Goal: Information Seeking & Learning: Learn about a topic

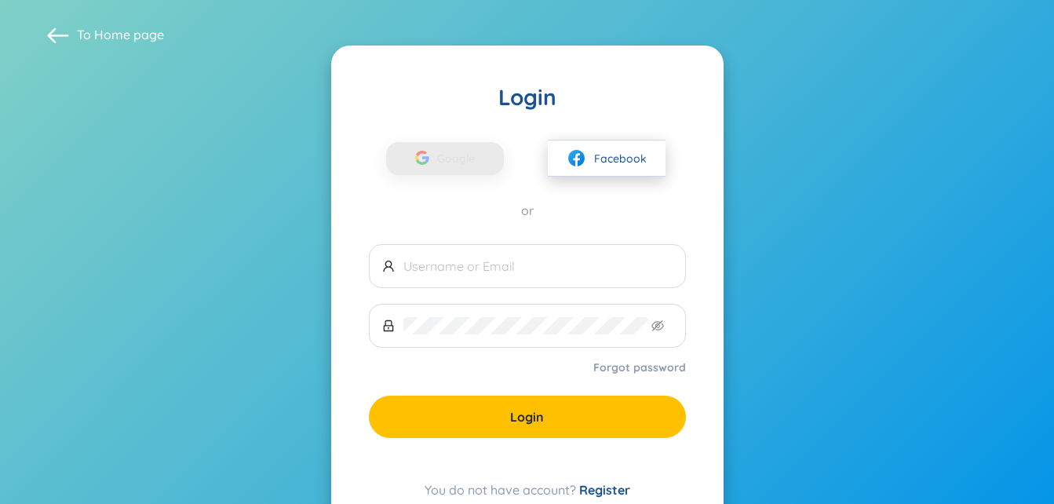
click at [616, 165] on span "Facebook" at bounding box center [620, 158] width 53 height 17
click at [626, 167] on button "Facebook" at bounding box center [607, 158] width 118 height 37
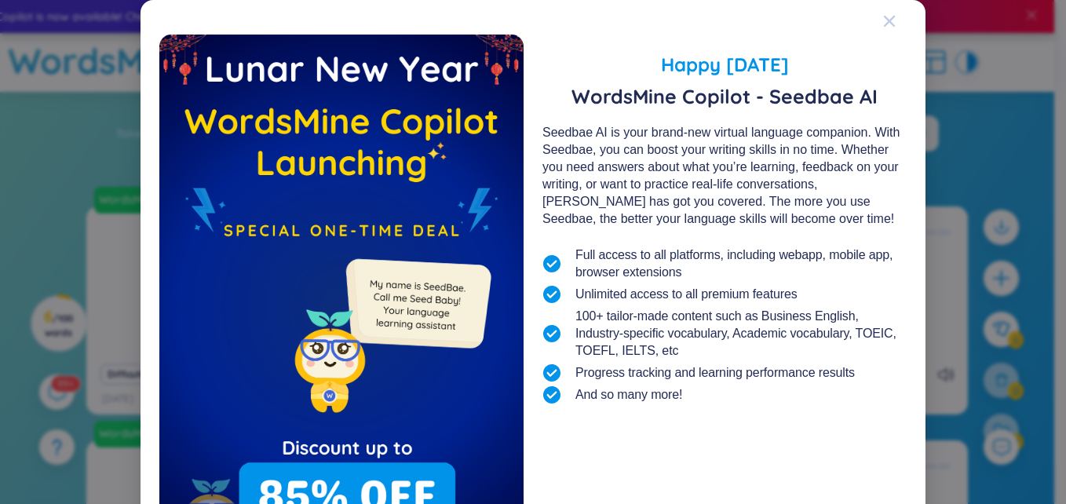
click at [889, 22] on icon "Close" at bounding box center [889, 21] width 13 height 13
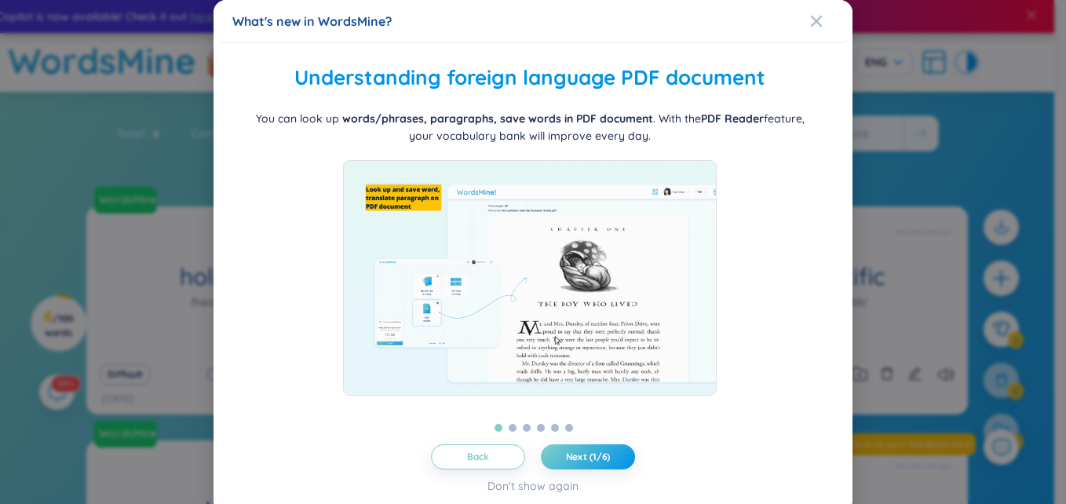
click at [799, 25] on div "What's new in WordsMine?" at bounding box center [533, 21] width 602 height 17
click at [818, 16] on span "Close" at bounding box center [831, 21] width 42 height 42
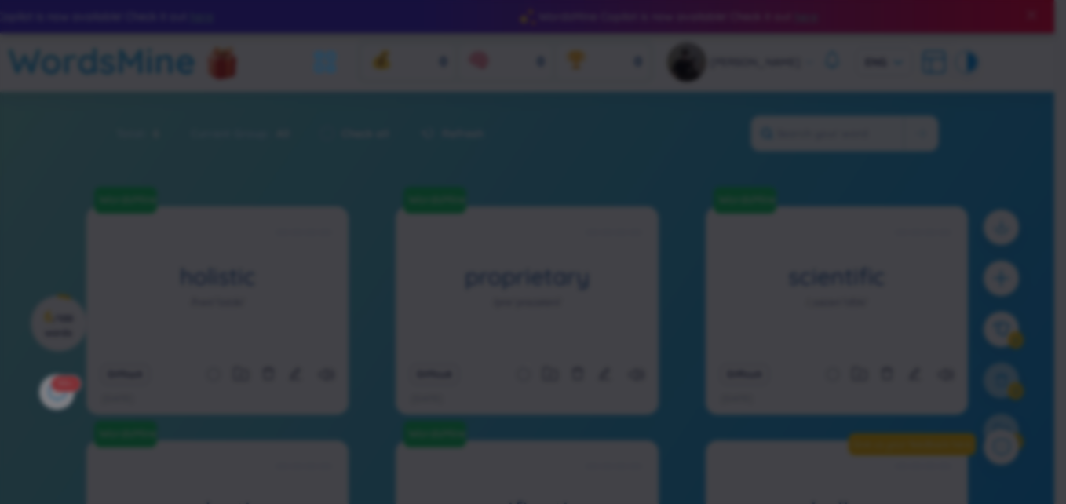
click at [816, 17] on icon "Close" at bounding box center [816, 21] width 11 height 11
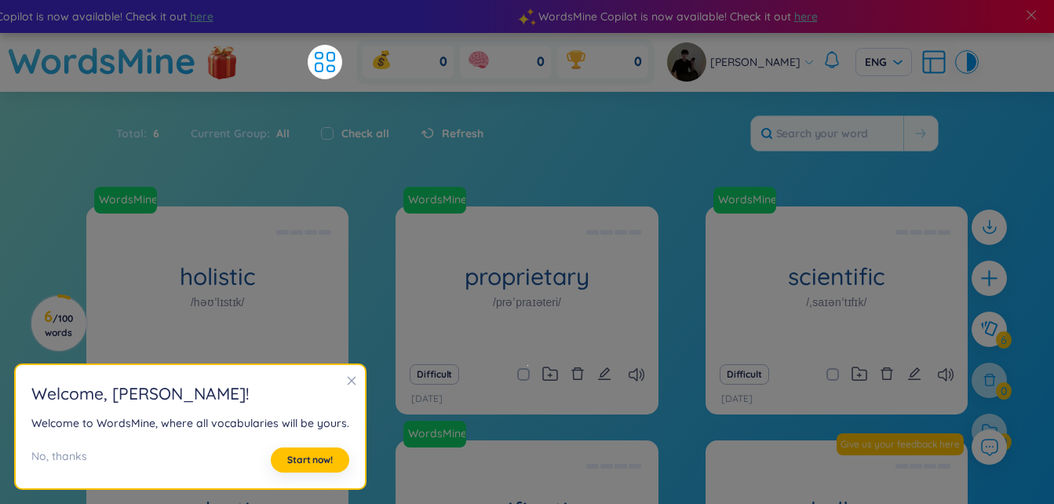
click at [346, 374] on div at bounding box center [351, 381] width 11 height 17
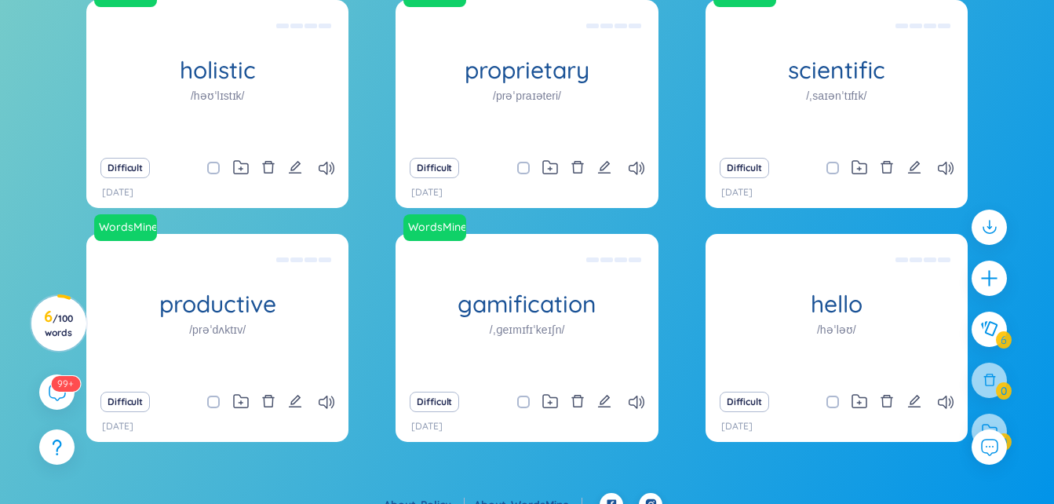
scroll to position [227, 0]
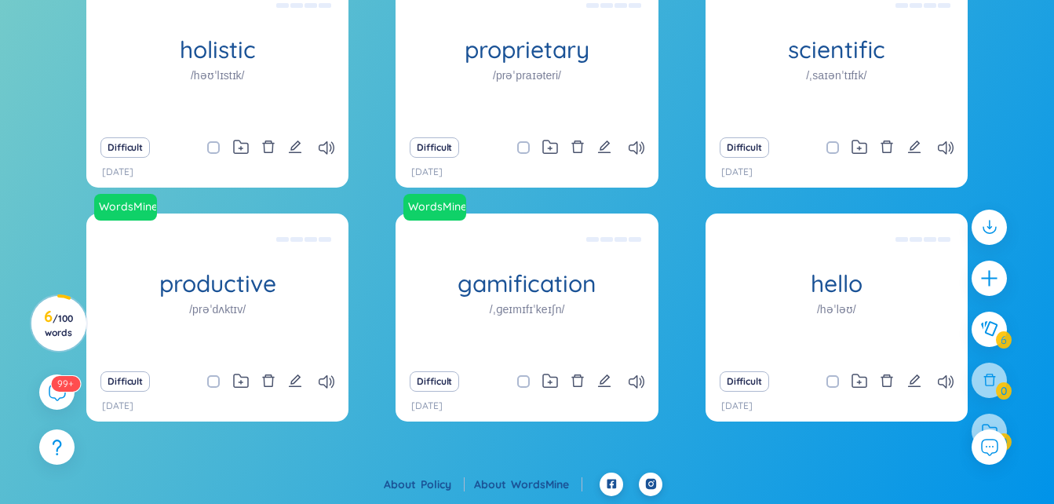
drag, startPoint x: 488, startPoint y: 205, endPoint x: 480, endPoint y: 210, distance: 9.2
click at [485, 206] on div "WordsMine holistic /həʊˈlɪstɪk/ [PERSON_NAME] Eg: The holistic approach to heal…" at bounding box center [527, 211] width 882 height 462
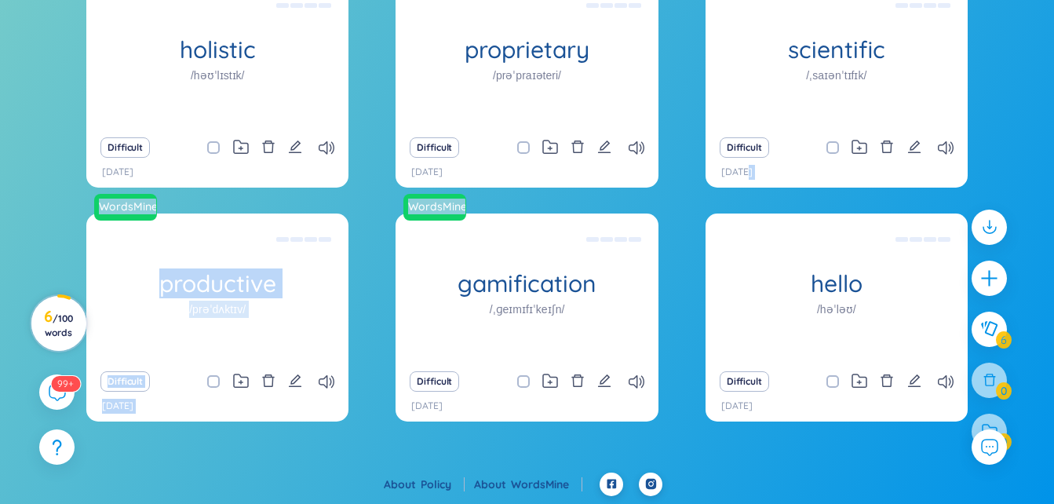
click at [41, 326] on h3 "6 / 100 words" at bounding box center [58, 324] width 35 height 28
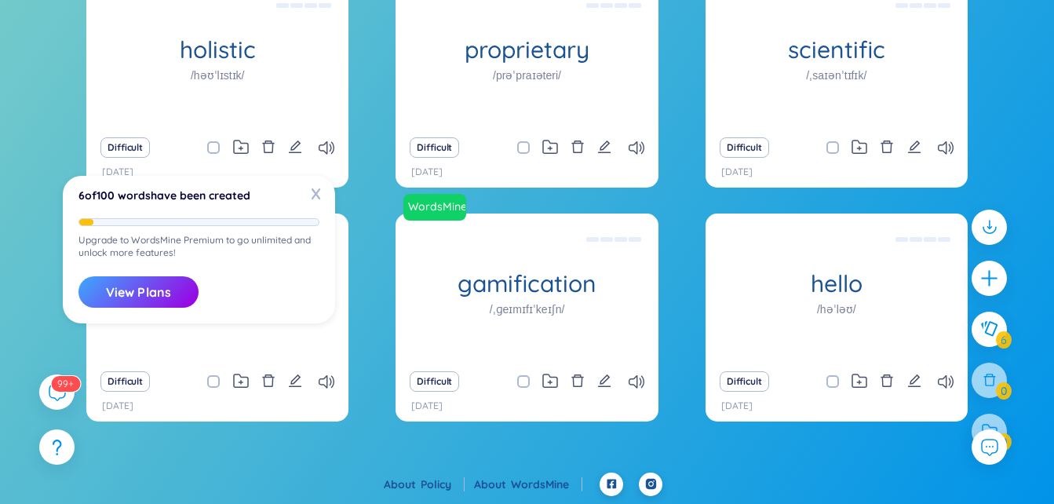
drag, startPoint x: 319, startPoint y: 192, endPoint x: 388, endPoint y: 217, distance: 73.8
click at [319, 192] on span "X" at bounding box center [316, 193] width 24 height 24
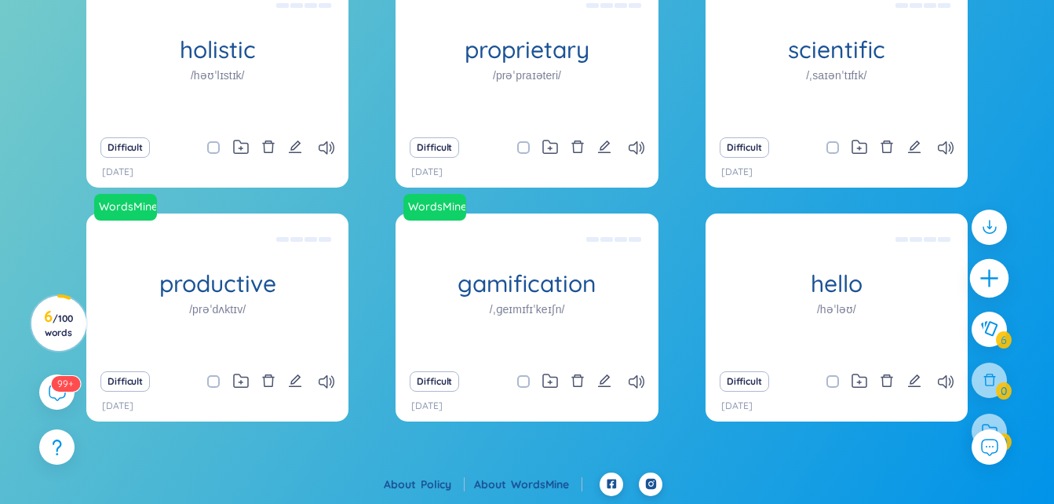
click at [984, 280] on icon "plus" at bounding box center [990, 279] width 22 height 22
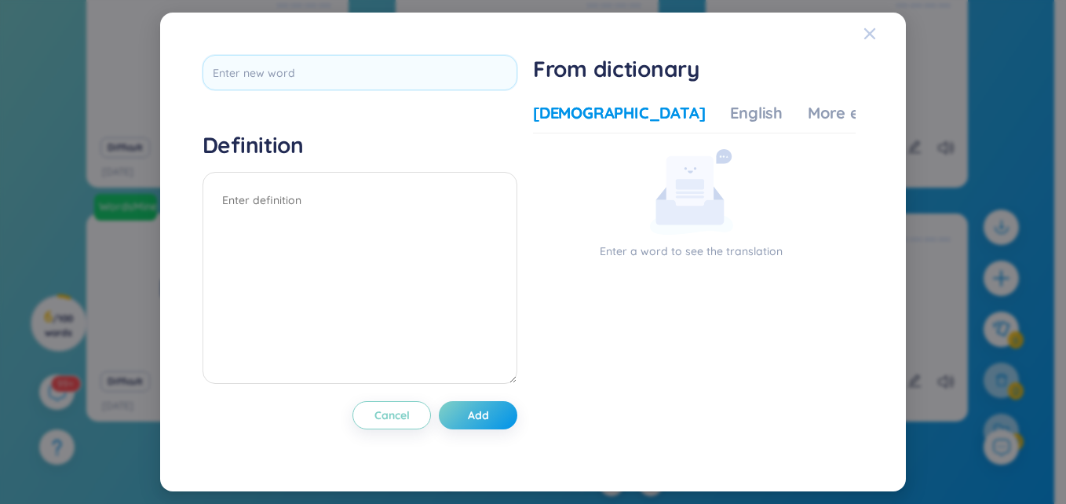
drag, startPoint x: 871, startPoint y: 31, endPoint x: 884, endPoint y: 44, distance: 18.9
click at [871, 34] on icon "Close" at bounding box center [870, 33] width 13 height 13
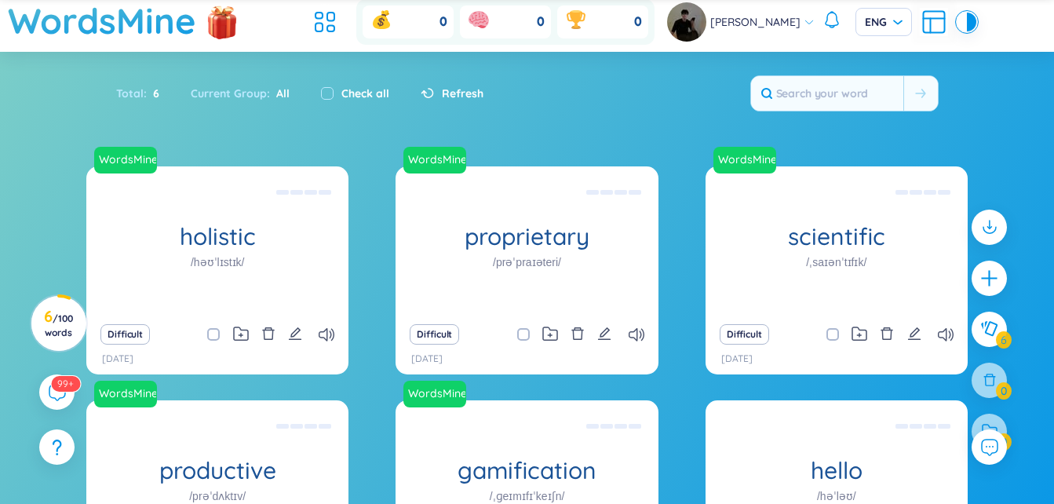
scroll to position [79, 0]
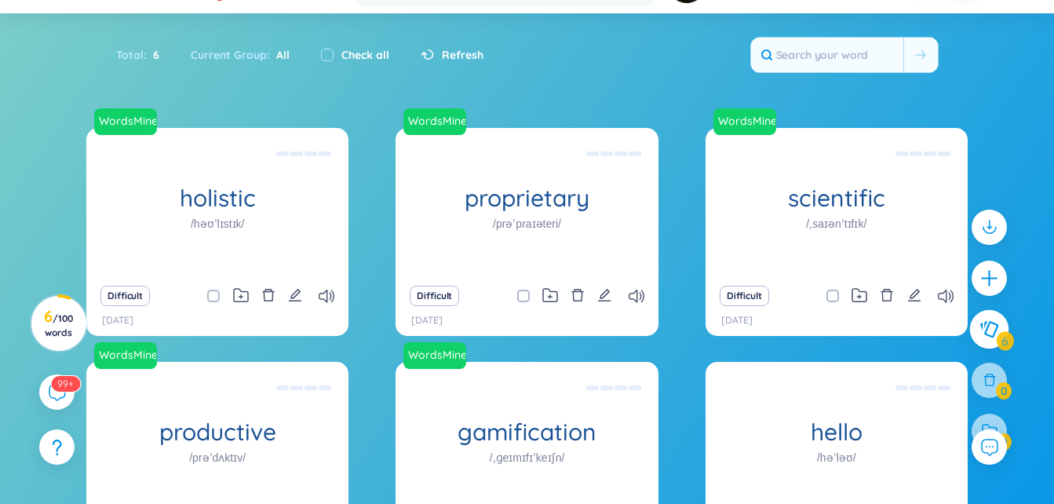
click at [985, 318] on button at bounding box center [989, 329] width 39 height 39
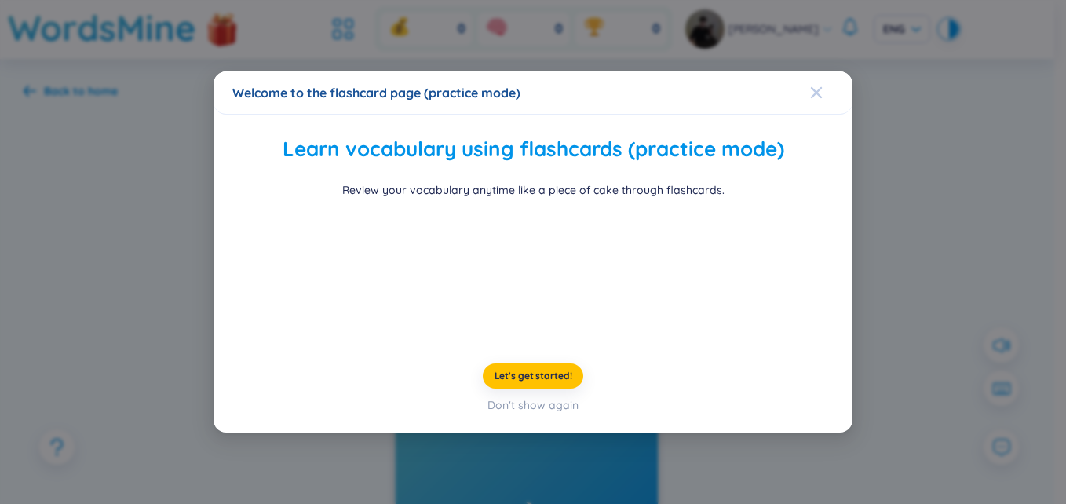
click at [831, 84] on span "Close" at bounding box center [831, 92] width 42 height 42
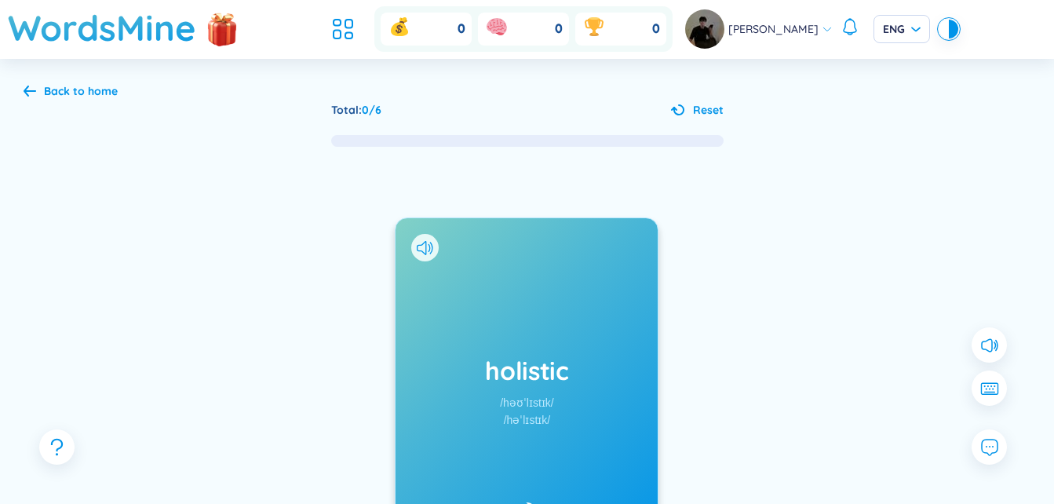
scroll to position [216, 0]
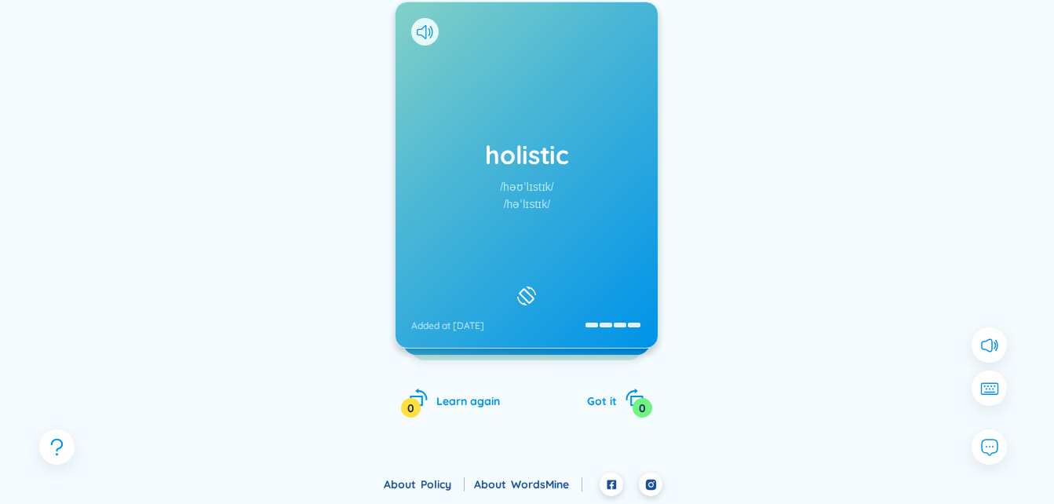
click at [769, 190] on div at bounding box center [868, 225] width 236 height 314
click at [560, 144] on h1 "holistic" at bounding box center [526, 154] width 231 height 35
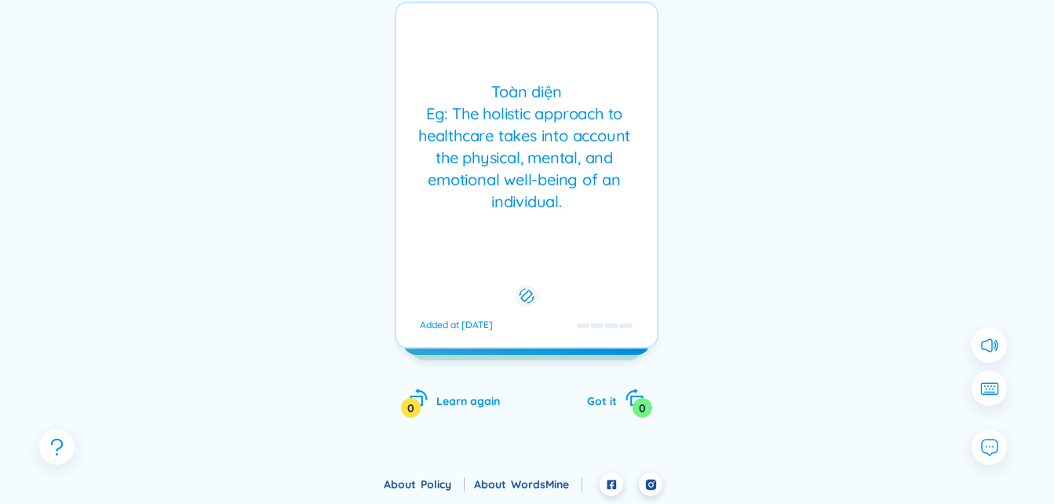
drag, startPoint x: 327, startPoint y: 74, endPoint x: 312, endPoint y: 86, distance: 19.6
click at [317, 84] on div "holistic /həʊˈlɪstɪk/ /həˈlɪstɪk/ Added at [DATE] [PERSON_NAME] Eg: The holisti…" at bounding box center [527, 190] width 1007 height 517
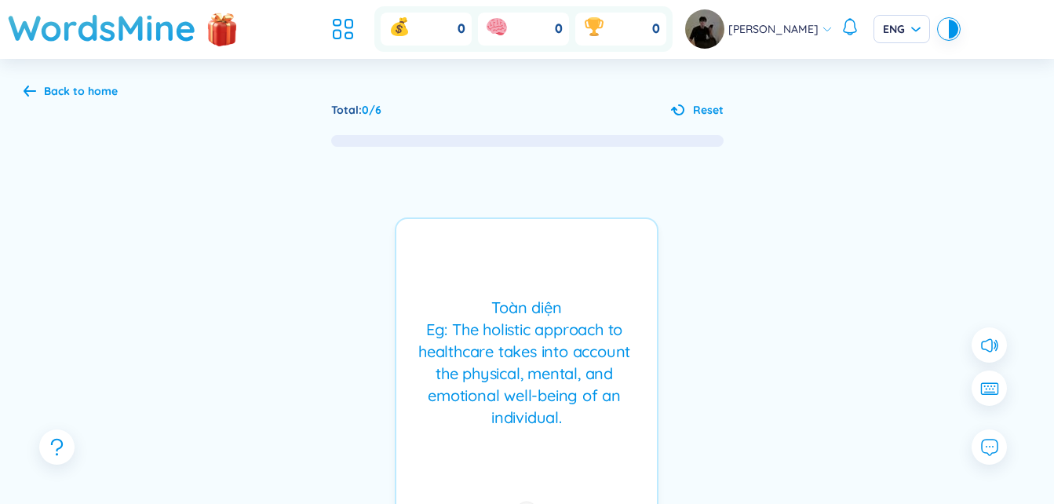
click at [24, 89] on icon at bounding box center [30, 91] width 13 height 12
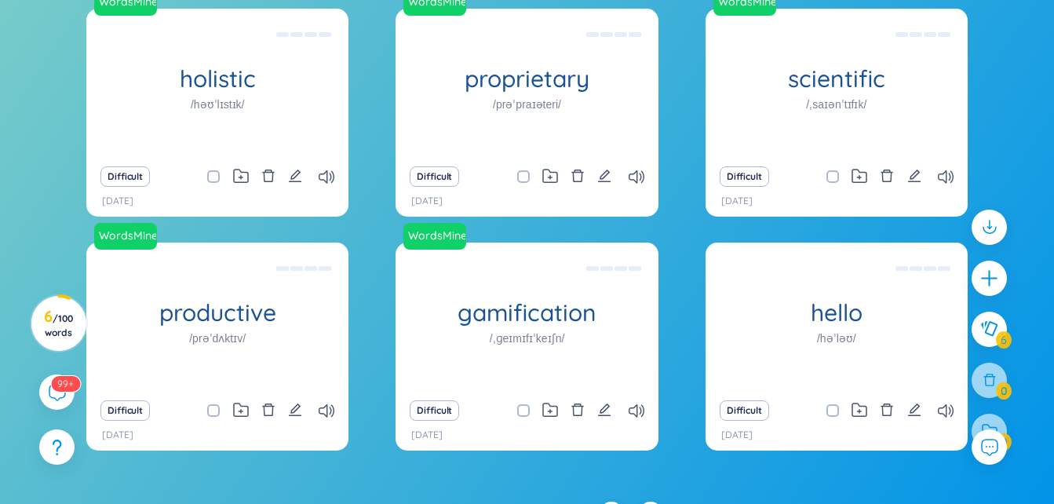
scroll to position [115, 0]
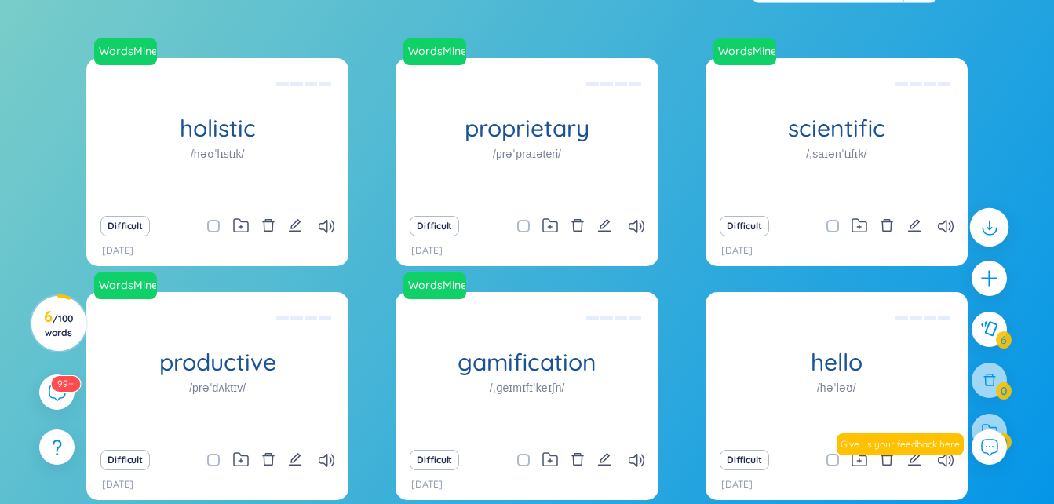
click at [987, 228] on icon at bounding box center [989, 227] width 20 height 20
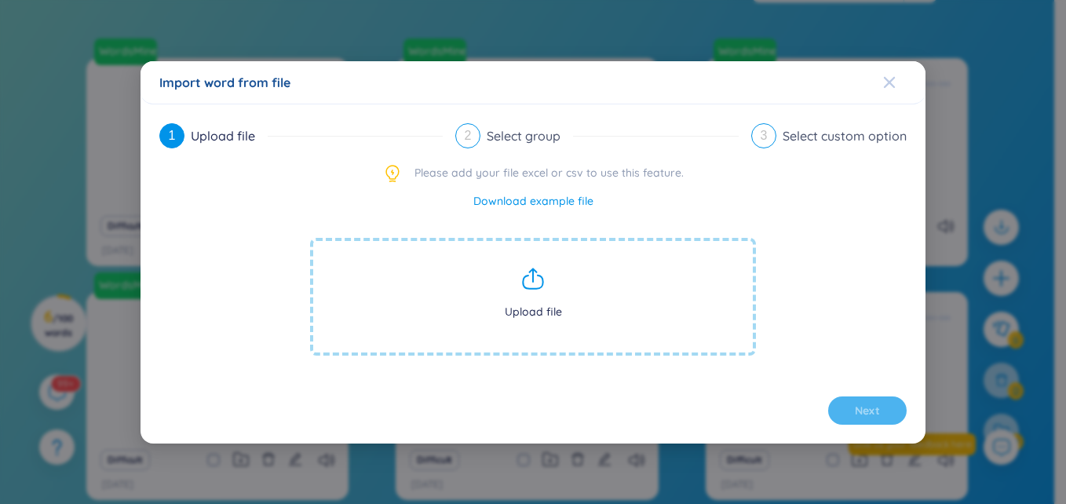
click at [899, 90] on span "Close" at bounding box center [904, 82] width 42 height 42
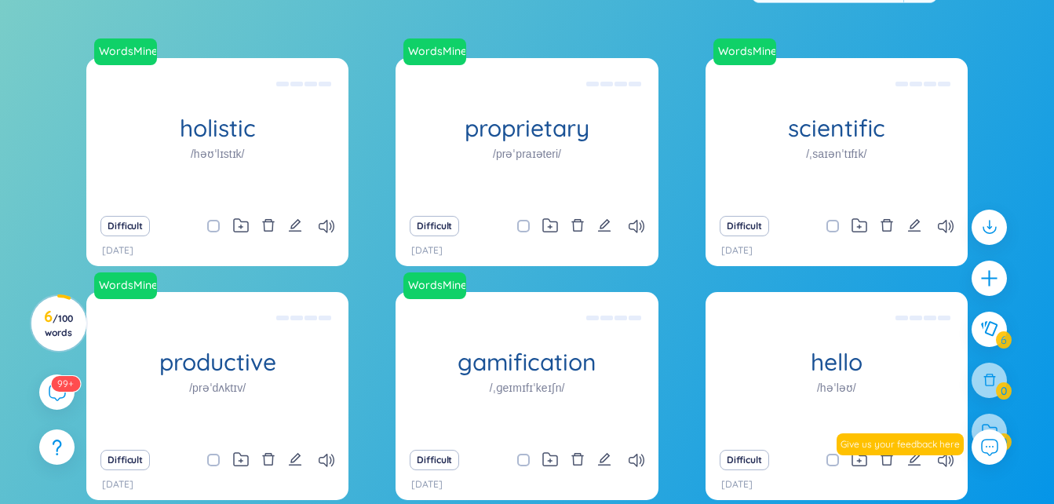
click at [975, 312] on div at bounding box center [989, 337] width 51 height 271
click at [989, 320] on button at bounding box center [989, 329] width 39 height 39
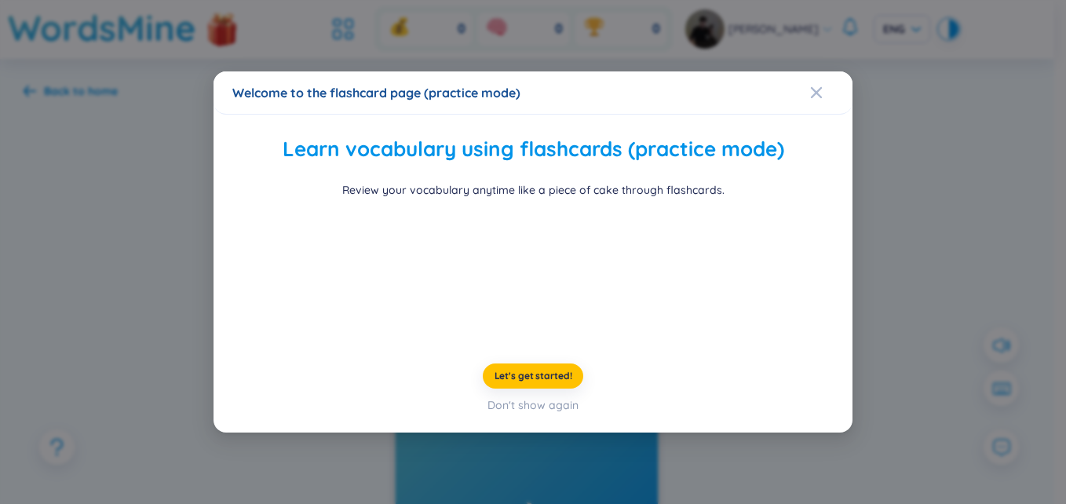
click at [835, 105] on div "Welcome to the flashcard page (practice mode) Learn vocabulary using flashcards…" at bounding box center [534, 251] width 640 height 361
click at [803, 133] on h2 "Learn vocabulary using flashcards (practice mode)" at bounding box center [533, 149] width 595 height 32
drag, startPoint x: 797, startPoint y: 40, endPoint x: 791, endPoint y: 33, distance: 9.5
click at [794, 71] on div "Welcome to the flashcard page (practice mode)" at bounding box center [534, 92] width 640 height 43
click at [791, 84] on div "Welcome to the flashcard page (practice mode)" at bounding box center [533, 92] width 602 height 17
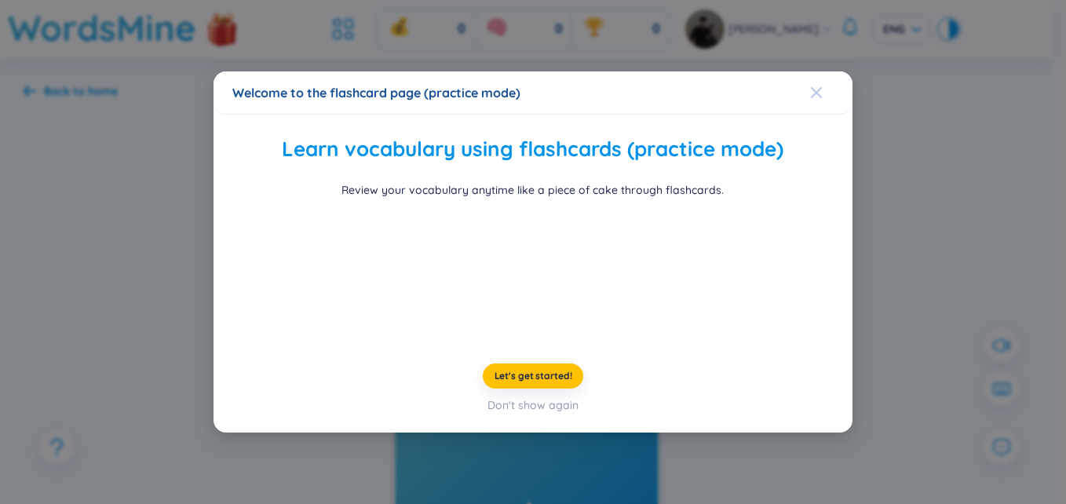
click at [811, 87] on icon "Close" at bounding box center [816, 92] width 11 height 11
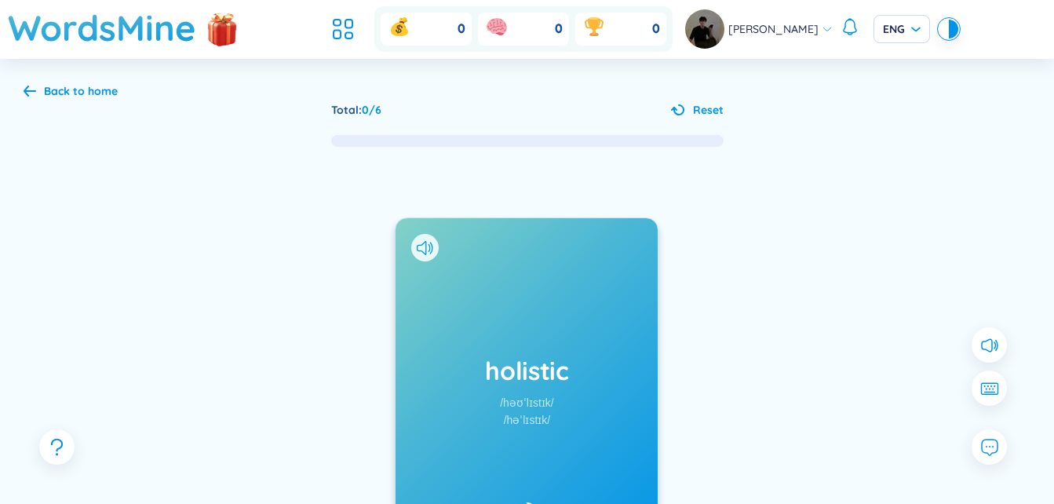
click at [782, 14] on div "[PERSON_NAME]" at bounding box center [759, 28] width 148 height 39
click at [780, 25] on span "[PERSON_NAME]" at bounding box center [774, 28] width 90 height 17
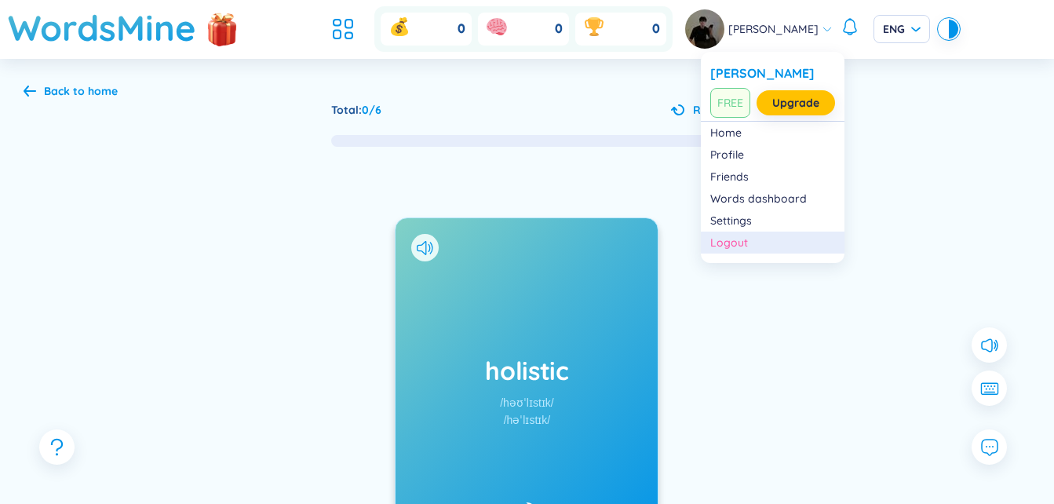
click at [722, 239] on div "Logout" at bounding box center [772, 243] width 125 height 16
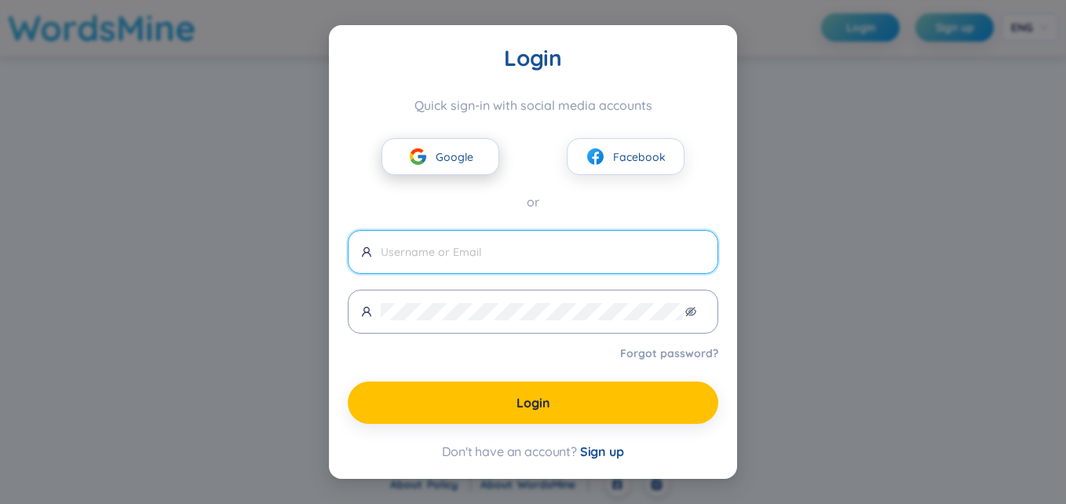
click at [477, 154] on button "Google" at bounding box center [441, 156] width 118 height 37
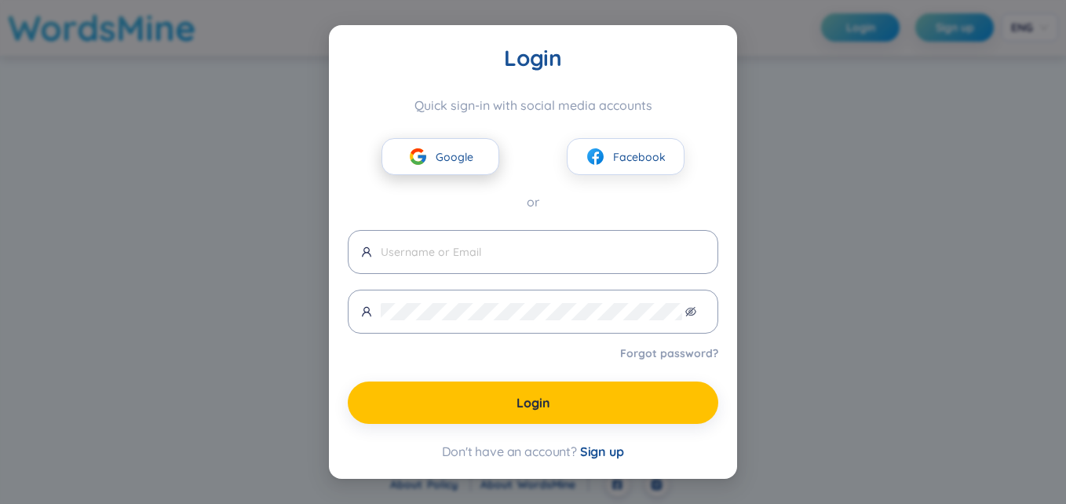
click at [456, 153] on span "Google" at bounding box center [455, 156] width 38 height 17
click at [458, 175] on div "Quick sign-in with social media accounts Google Facebook or" at bounding box center [533, 154] width 371 height 115
click at [447, 163] on span "Google" at bounding box center [455, 156] width 38 height 17
click at [433, 130] on div "Google Facebook" at bounding box center [533, 144] width 371 height 62
click at [418, 144] on button "Google" at bounding box center [441, 156] width 118 height 37
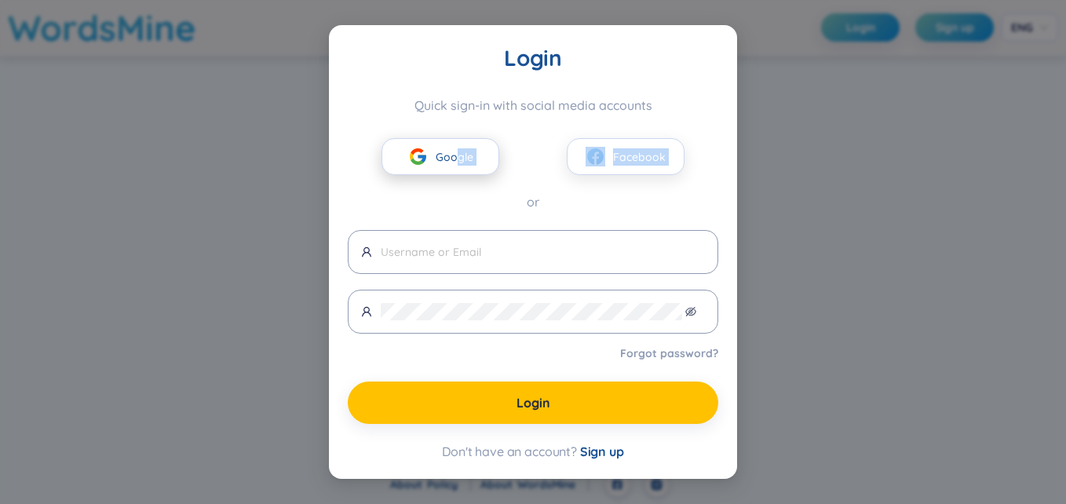
click at [424, 159] on img at bounding box center [418, 157] width 20 height 20
click at [465, 178] on div "Quick sign-in with social media accounts Google Facebook or" at bounding box center [533, 154] width 371 height 115
click at [466, 167] on button "Google" at bounding box center [441, 156] width 118 height 37
click at [462, 152] on span "Google" at bounding box center [455, 156] width 38 height 17
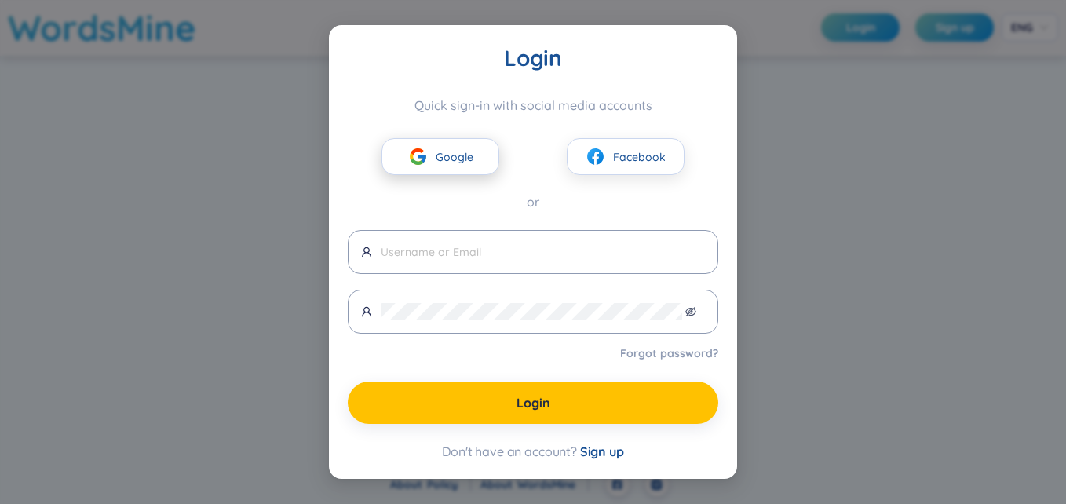
click at [458, 158] on span "Google" at bounding box center [455, 156] width 38 height 17
click at [605, 462] on div "Login Quick sign-in with social media accounts Google Facebook or Forgot passwo…" at bounding box center [533, 251] width 408 height 453
click at [700, 166] on div "Facebook" at bounding box center [625, 156] width 185 height 37
click at [447, 152] on span "Google" at bounding box center [455, 156] width 38 height 17
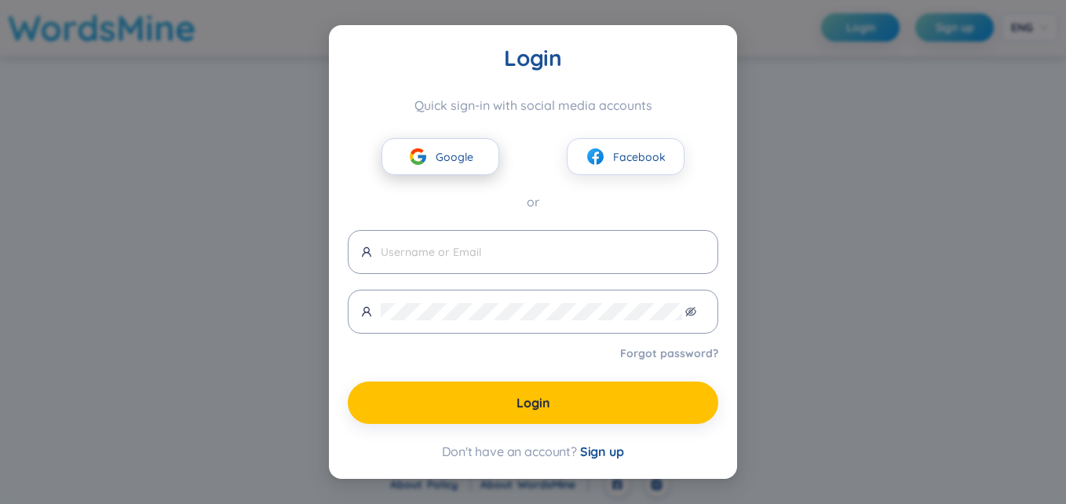
click at [453, 155] on span "Google" at bounding box center [455, 156] width 38 height 17
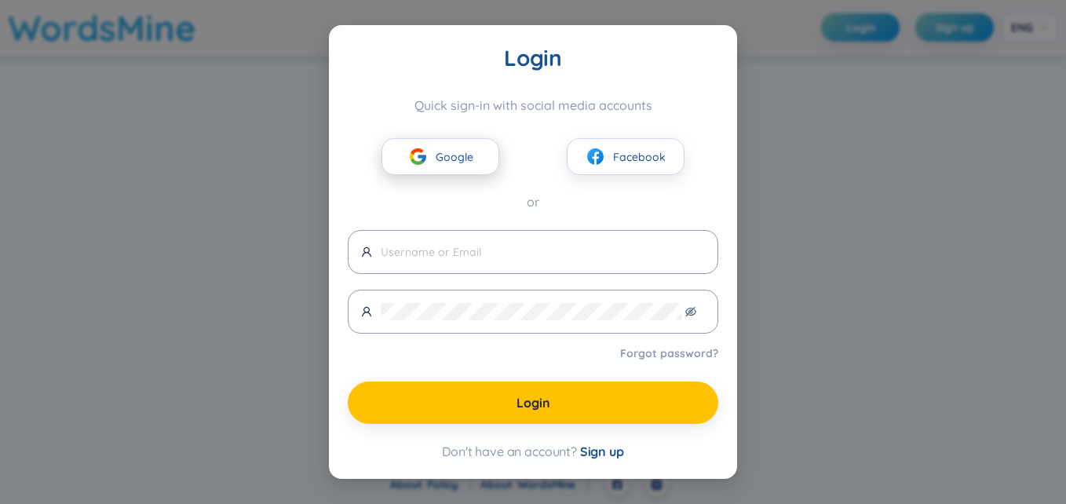
click at [465, 155] on span "Google" at bounding box center [455, 156] width 38 height 17
click at [464, 156] on span "Google" at bounding box center [455, 156] width 38 height 17
click at [464, 157] on span "Google" at bounding box center [455, 156] width 38 height 17
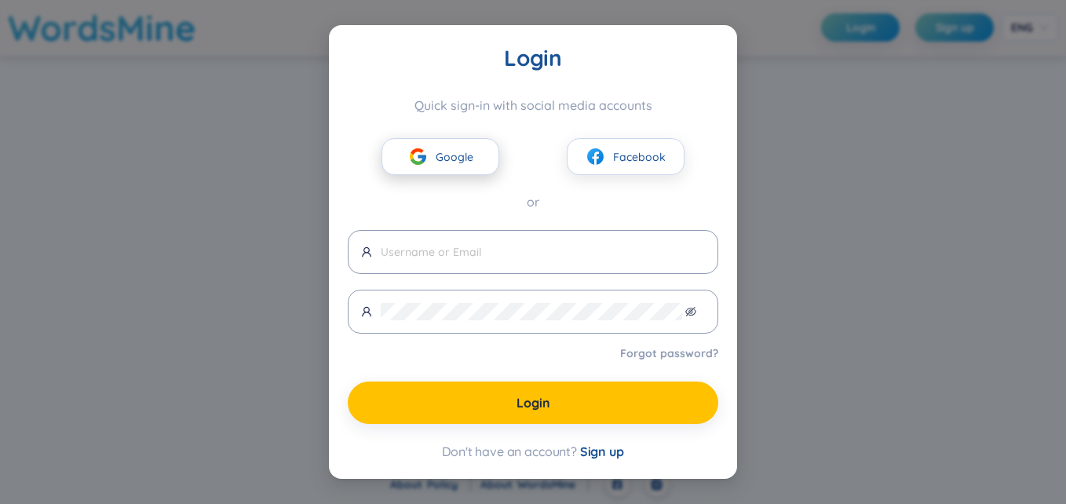
click at [464, 157] on span "Google" at bounding box center [455, 156] width 38 height 17
click at [494, 223] on div "Login Quick sign-in with social media accounts Google Facebook or Forgot passwo…" at bounding box center [533, 251] width 371 height 415
click at [469, 174] on button "Google" at bounding box center [441, 156] width 118 height 37
click at [466, 159] on span "Google" at bounding box center [455, 156] width 38 height 17
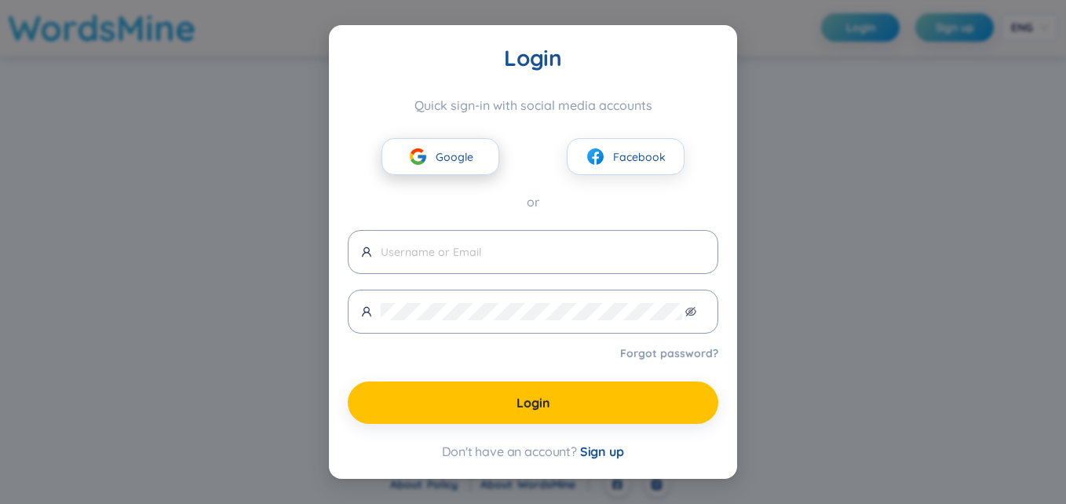
click at [466, 159] on span "Google" at bounding box center [455, 156] width 38 height 17
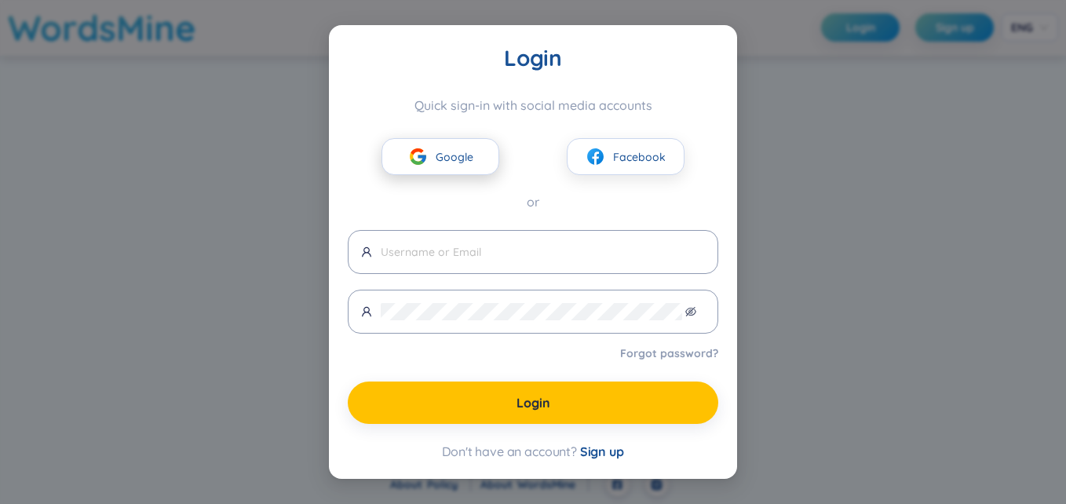
click at [466, 159] on span "Google" at bounding box center [455, 156] width 38 height 17
click at [606, 455] on span "Sign up" at bounding box center [602, 452] width 44 height 16
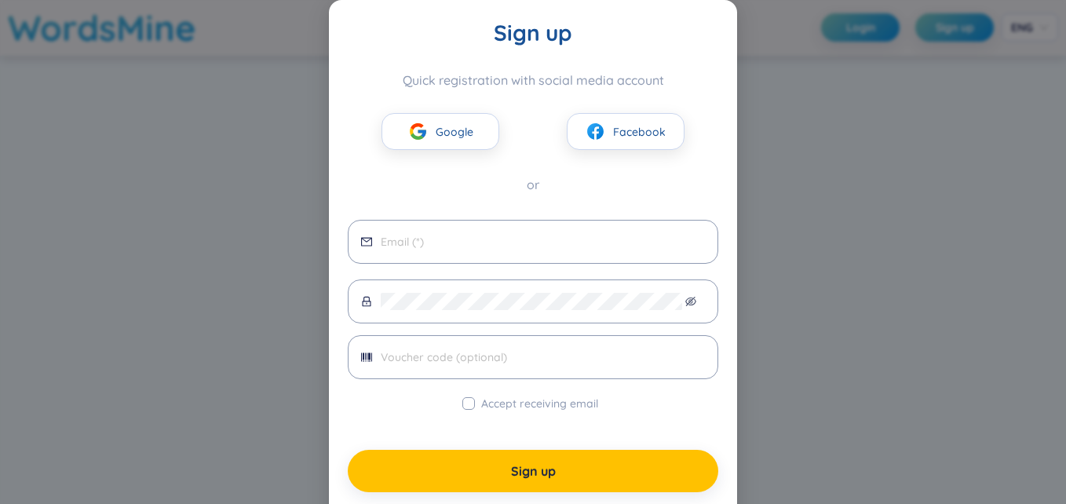
click at [433, 141] on button "Google" at bounding box center [441, 131] width 118 height 37
click at [433, 142] on button "Google" at bounding box center [441, 131] width 118 height 37
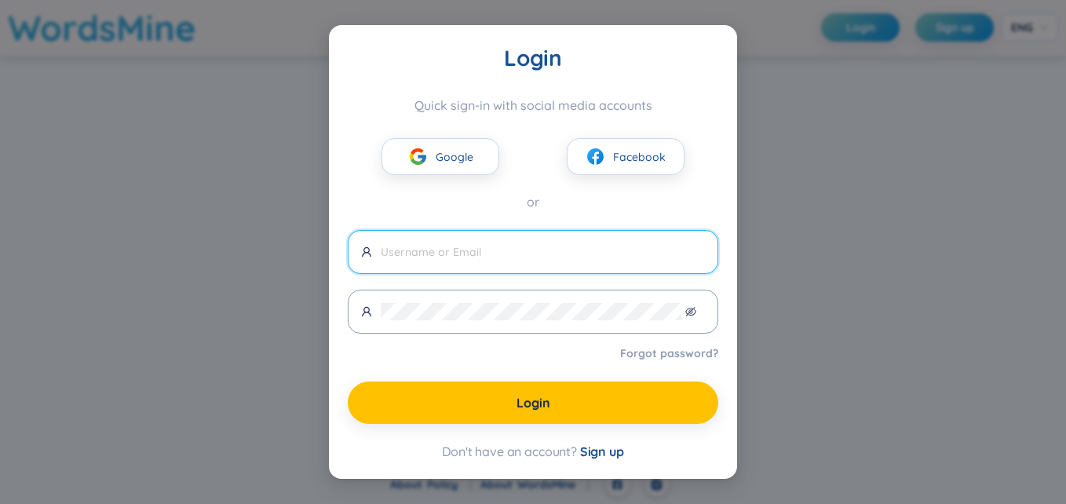
click at [473, 135] on div "Google Facebook" at bounding box center [533, 144] width 371 height 62
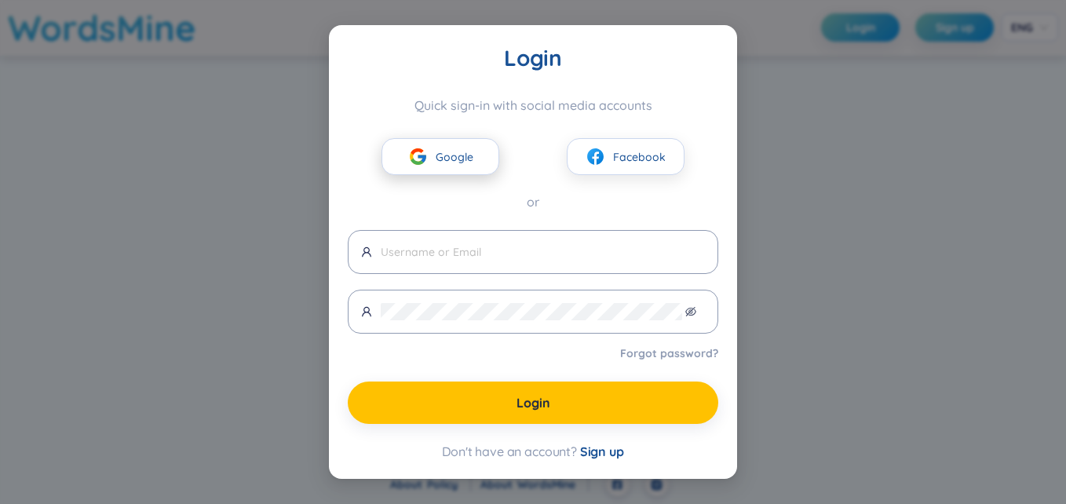
click at [469, 145] on button "Google" at bounding box center [441, 156] width 118 height 37
click at [468, 146] on button "Google" at bounding box center [441, 156] width 118 height 37
click at [466, 150] on span "Google" at bounding box center [455, 156] width 38 height 17
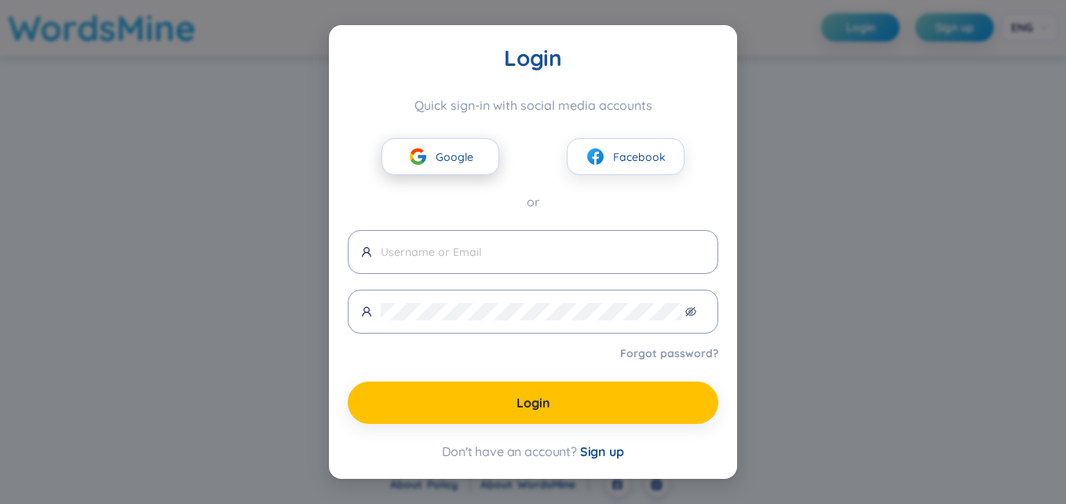
click at [466, 150] on span "Google" at bounding box center [455, 156] width 38 height 17
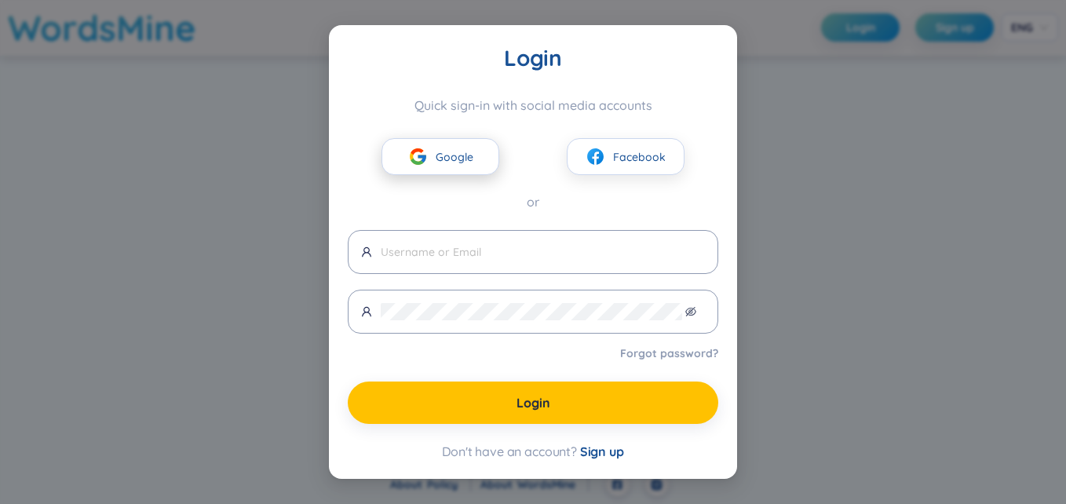
click at [466, 150] on span "Google" at bounding box center [455, 156] width 38 height 17
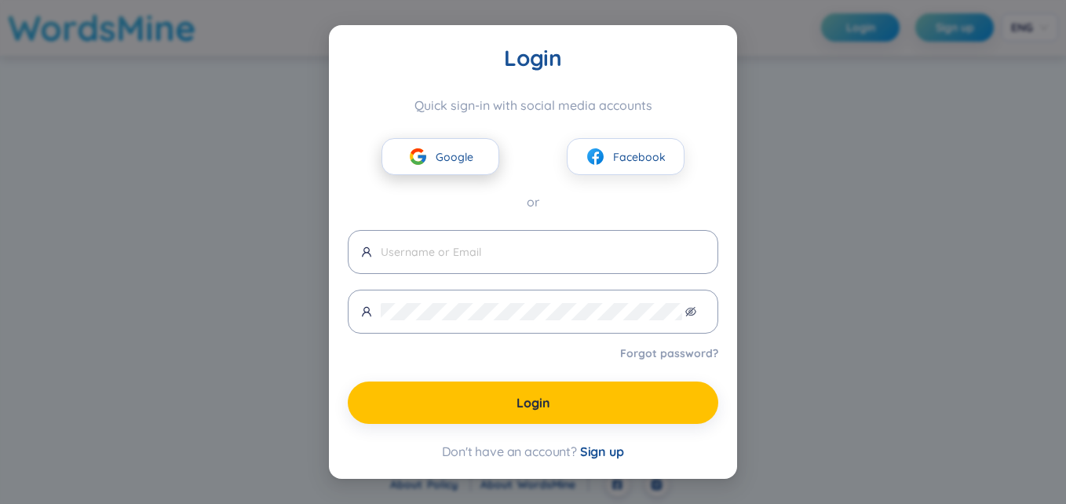
click at [466, 150] on span "Google" at bounding box center [455, 156] width 38 height 17
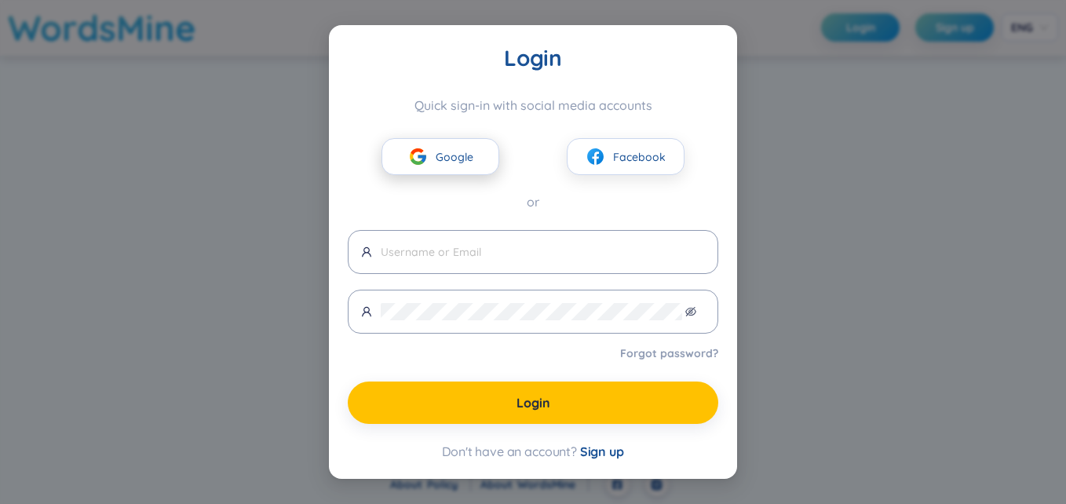
click at [466, 150] on span "Google" at bounding box center [455, 156] width 38 height 17
